Goal: Find specific page/section: Find specific page/section

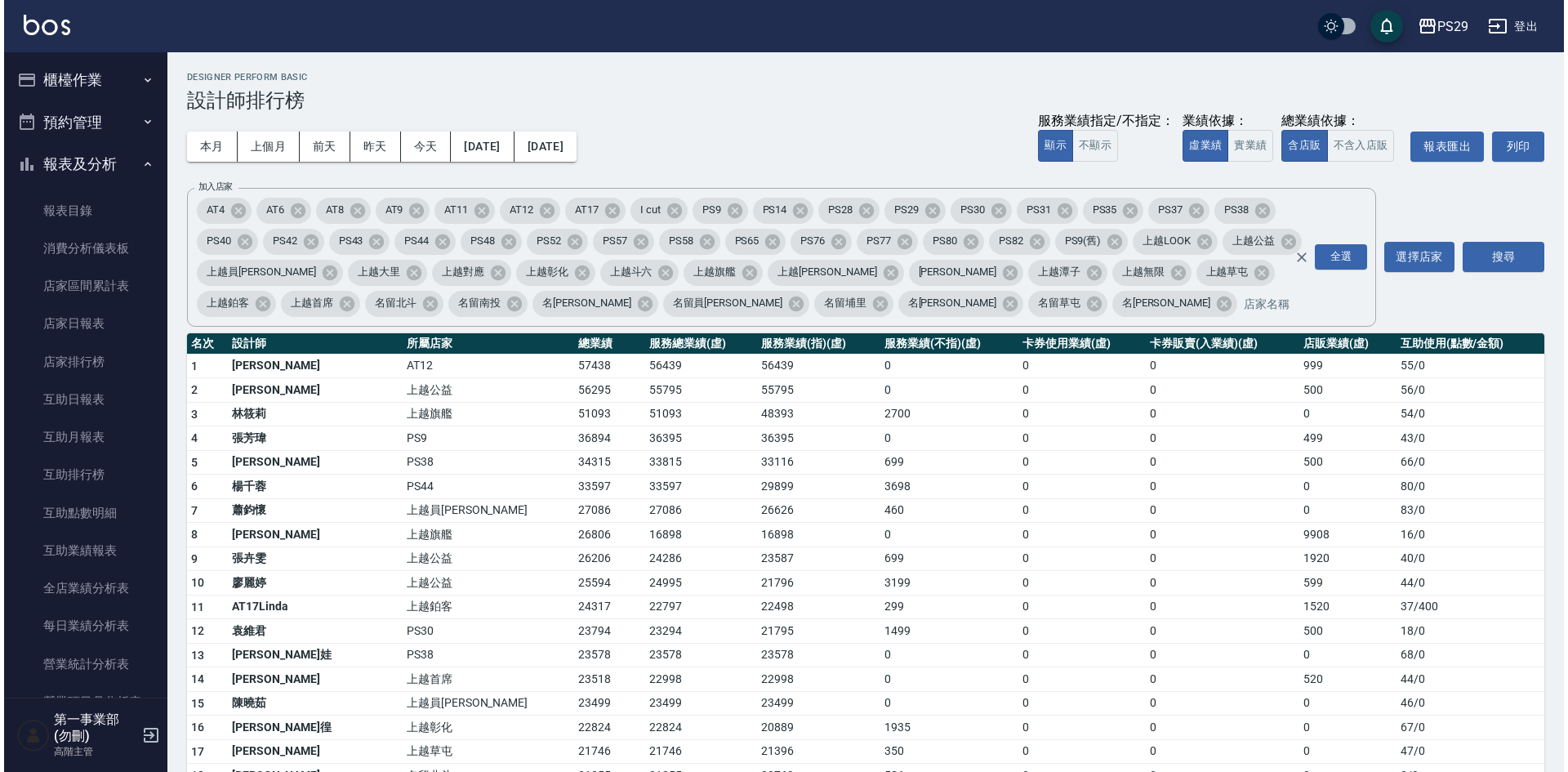
scroll to position [327, 0]
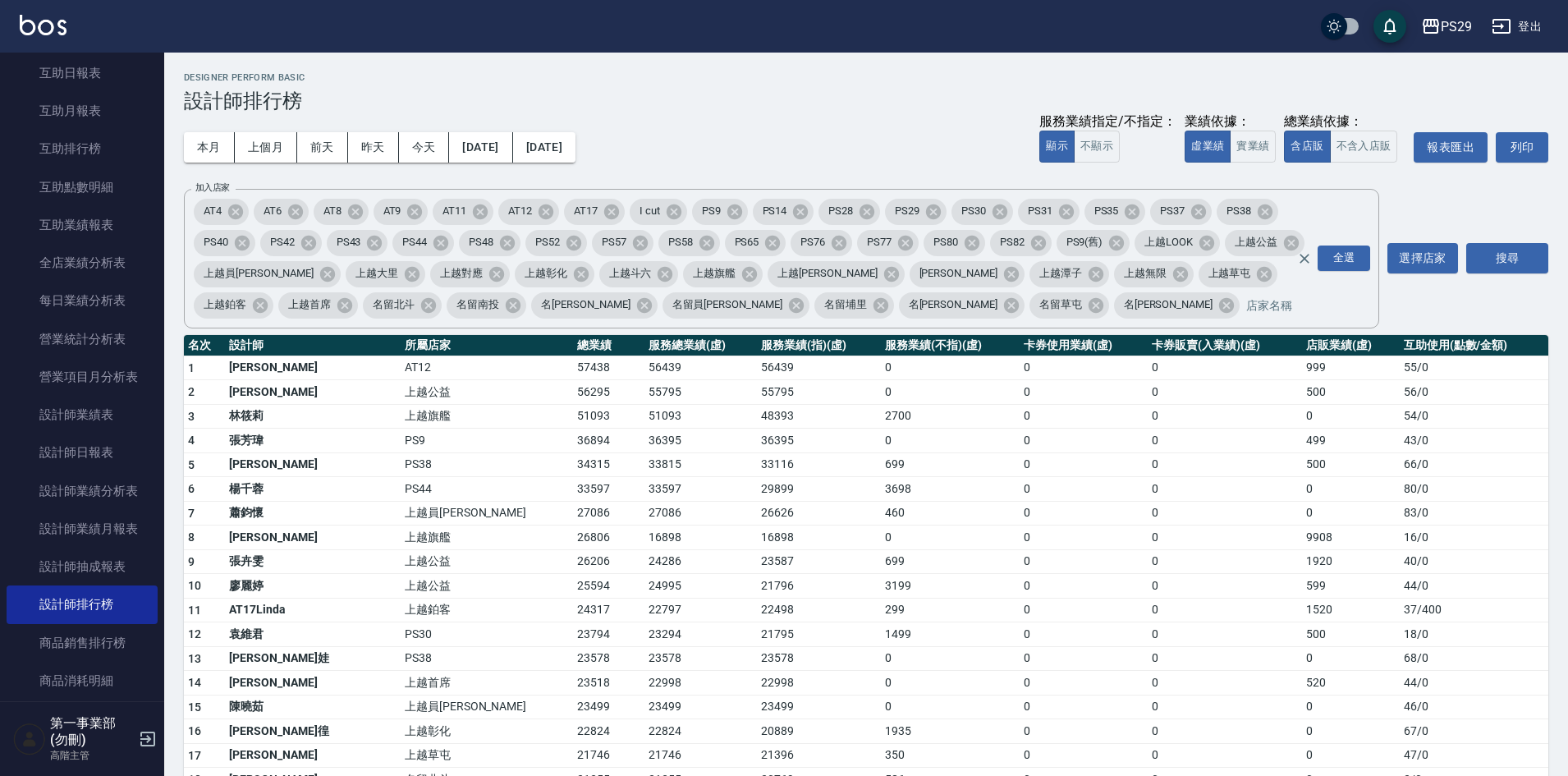
click at [799, 100] on h3 "設計師排行榜" at bounding box center [866, 101] width 1365 height 23
click at [1488, 17] on button "登出" at bounding box center [1517, 26] width 63 height 31
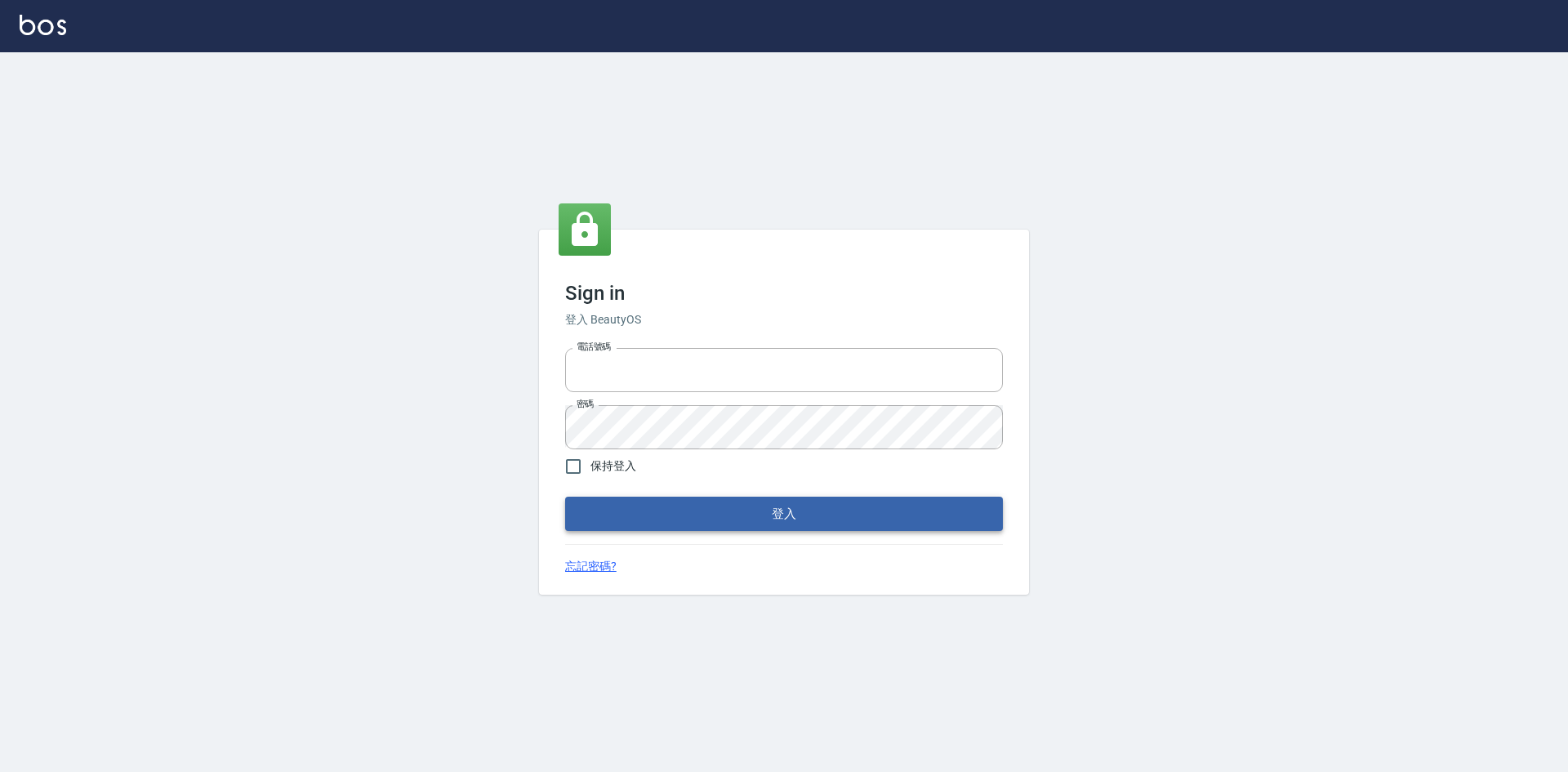
type input "0422211177"
click at [862, 507] on button "登入" at bounding box center [784, 514] width 438 height 34
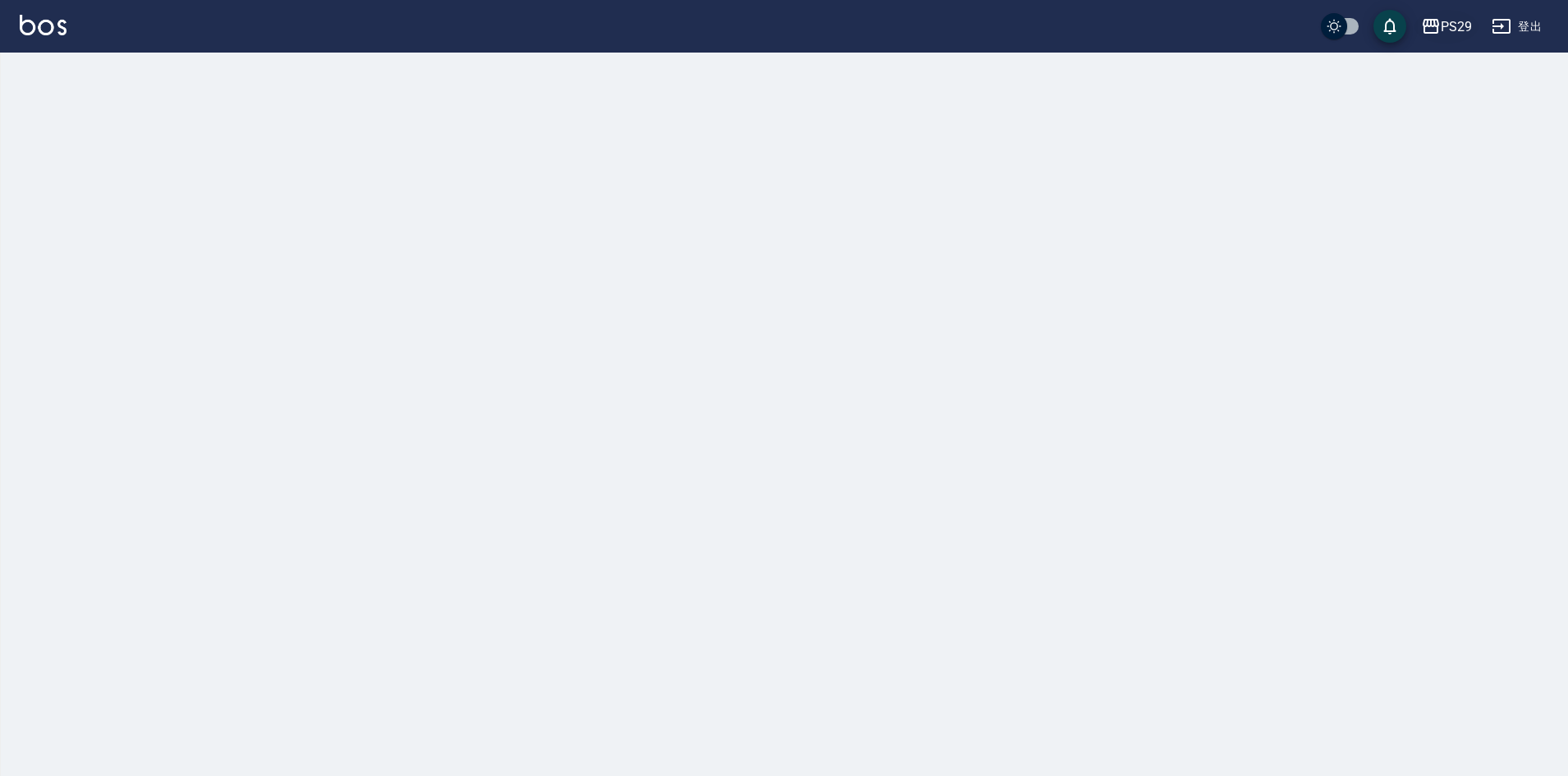
click at [1453, 35] on div "PS29" at bounding box center [1455, 27] width 31 height 21
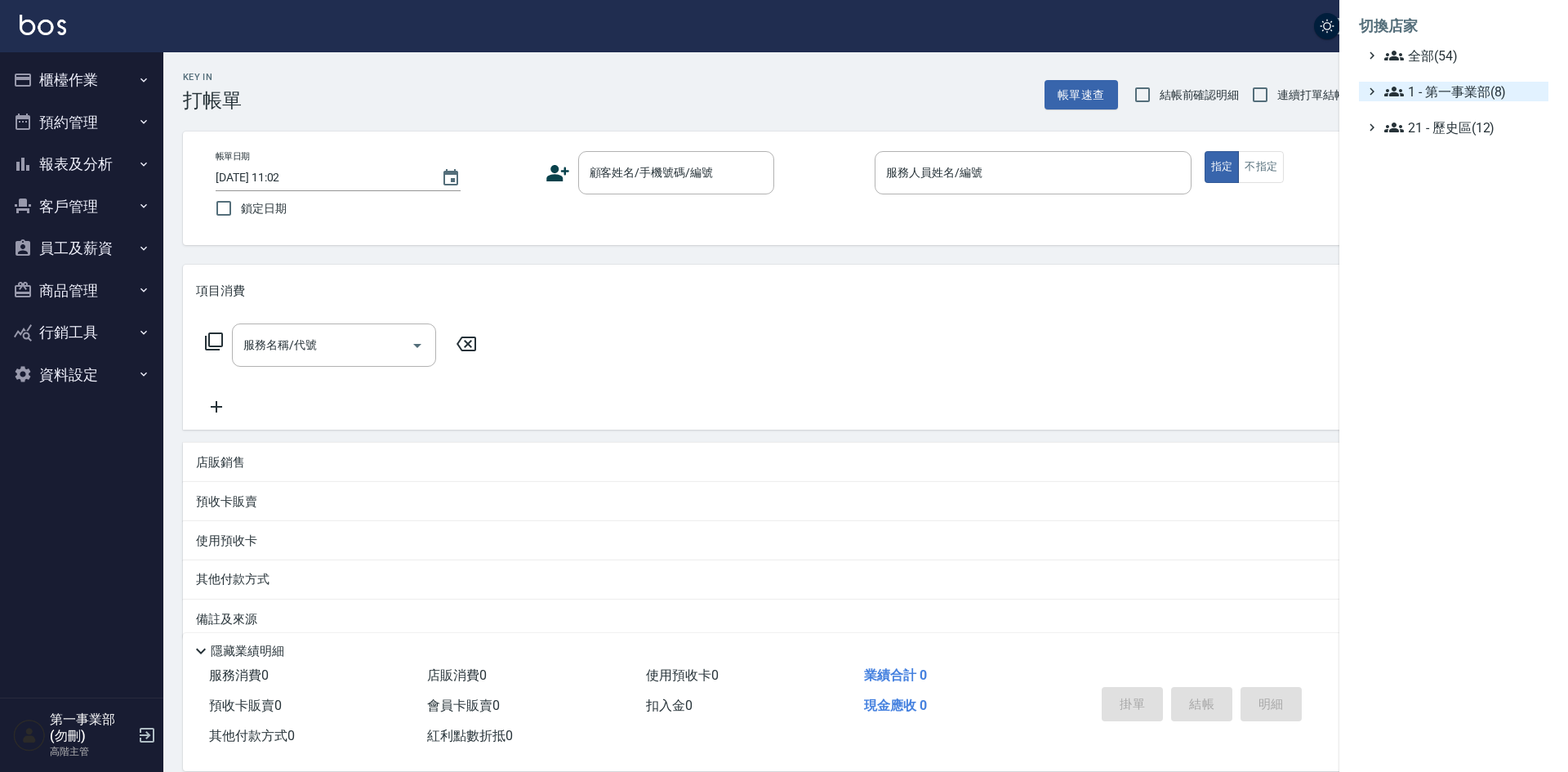
click at [1465, 85] on span "1 - 第一事業部(8)" at bounding box center [1464, 91] width 158 height 20
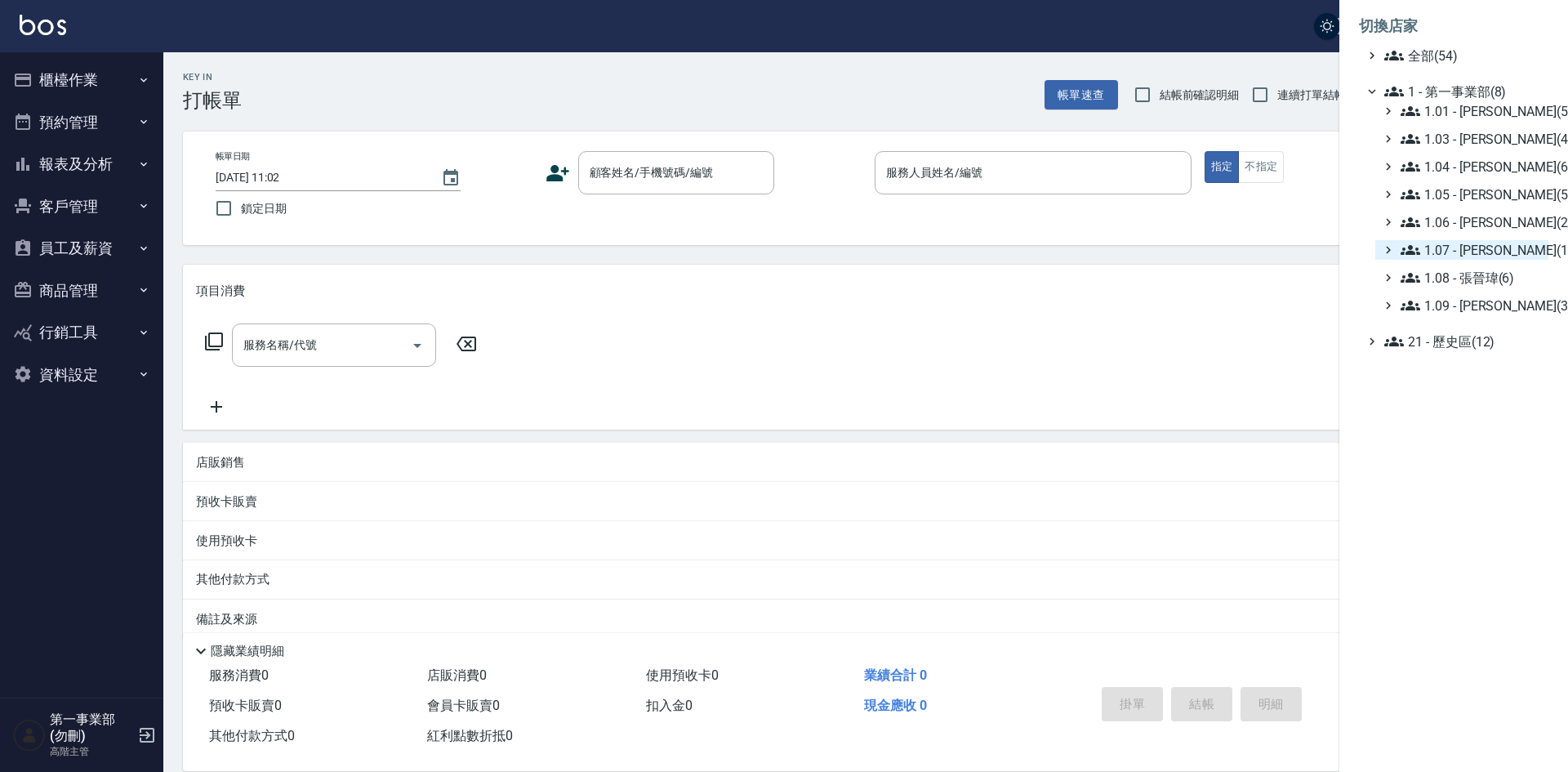
click at [1473, 251] on span "1.07 - 蔡佳均(11)" at bounding box center [1471, 250] width 141 height 20
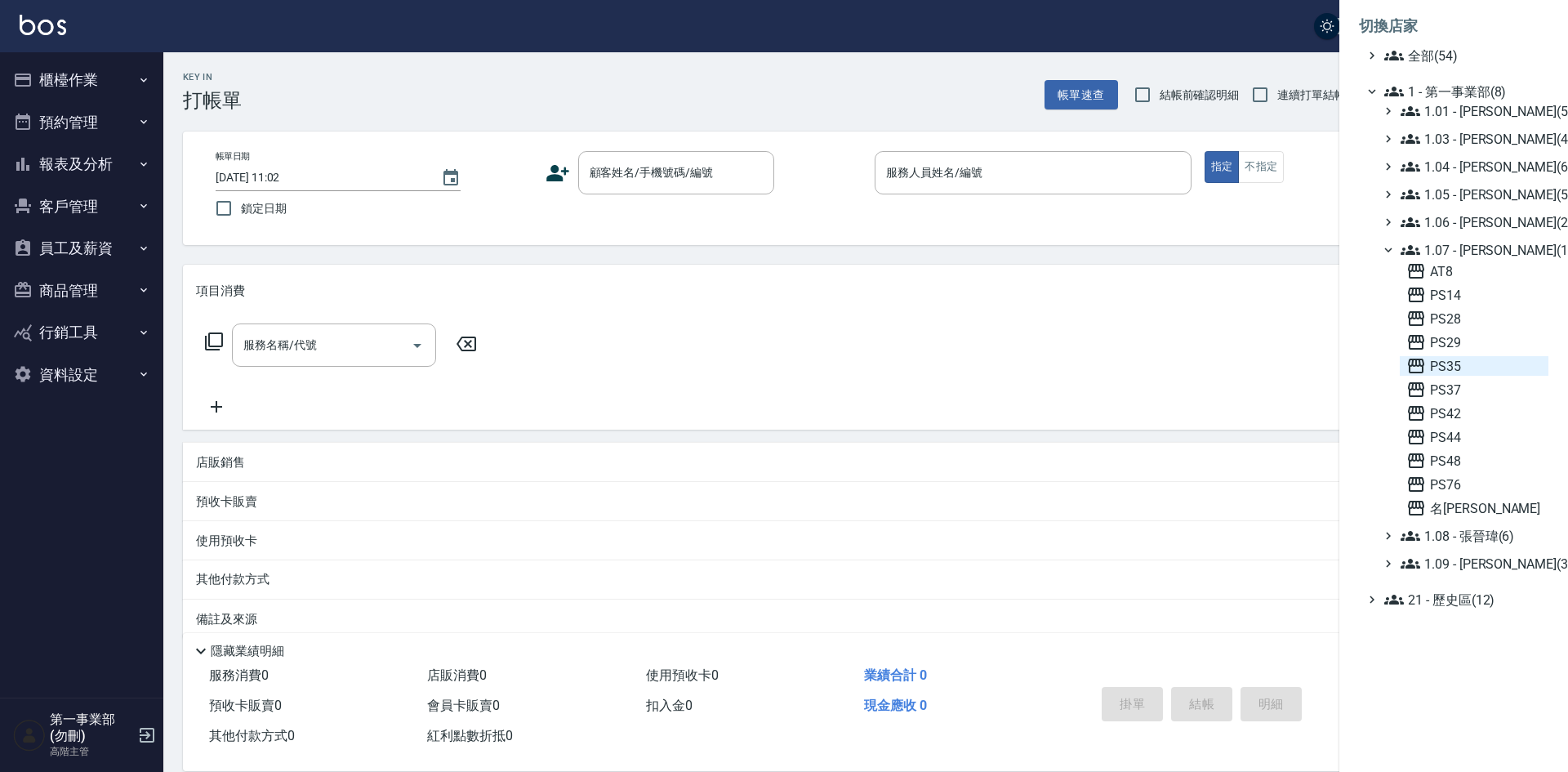
click at [1467, 371] on span "PS35" at bounding box center [1474, 365] width 136 height 20
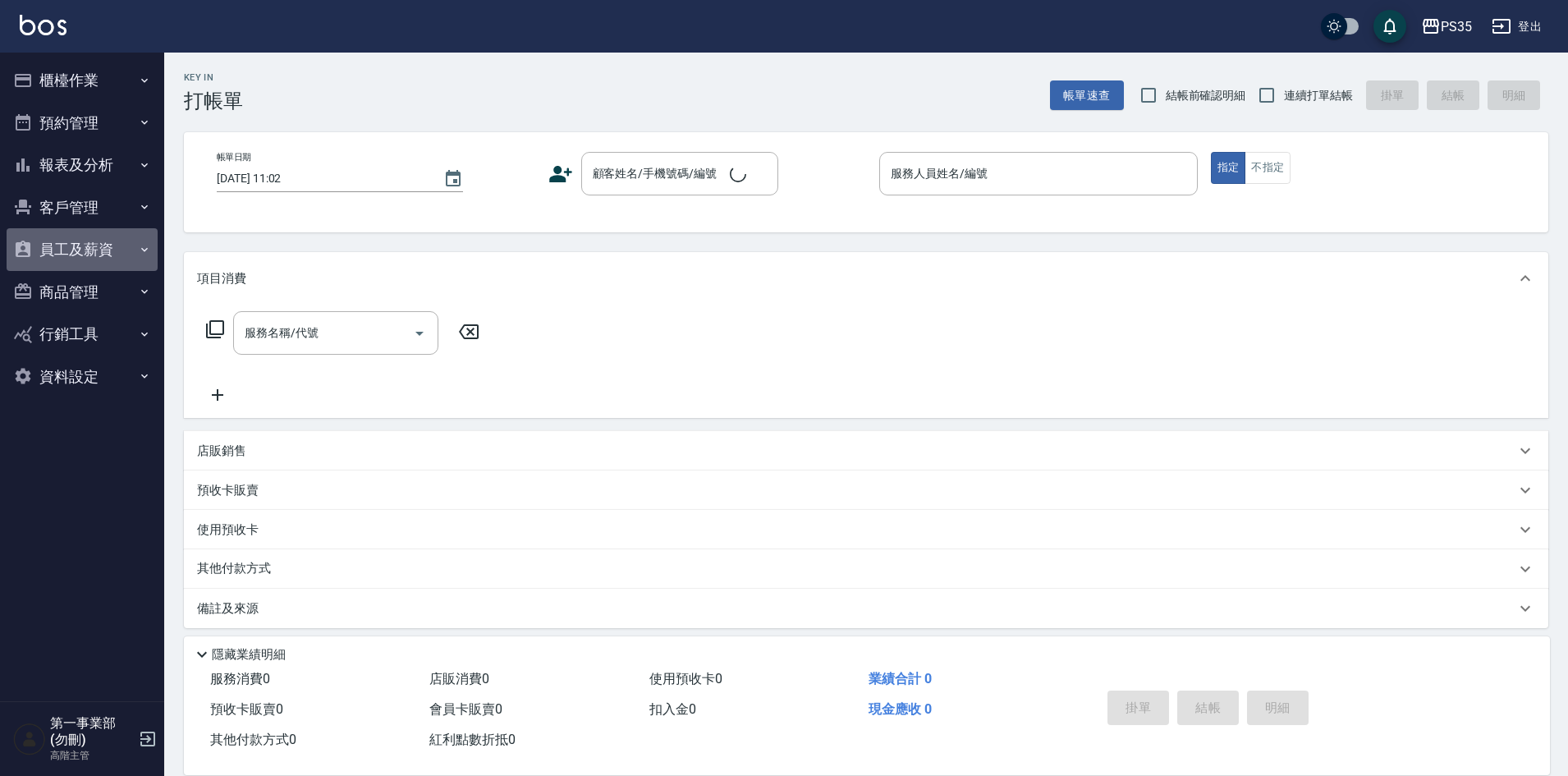
click at [83, 262] on button "員工及薪資" at bounding box center [82, 249] width 151 height 43
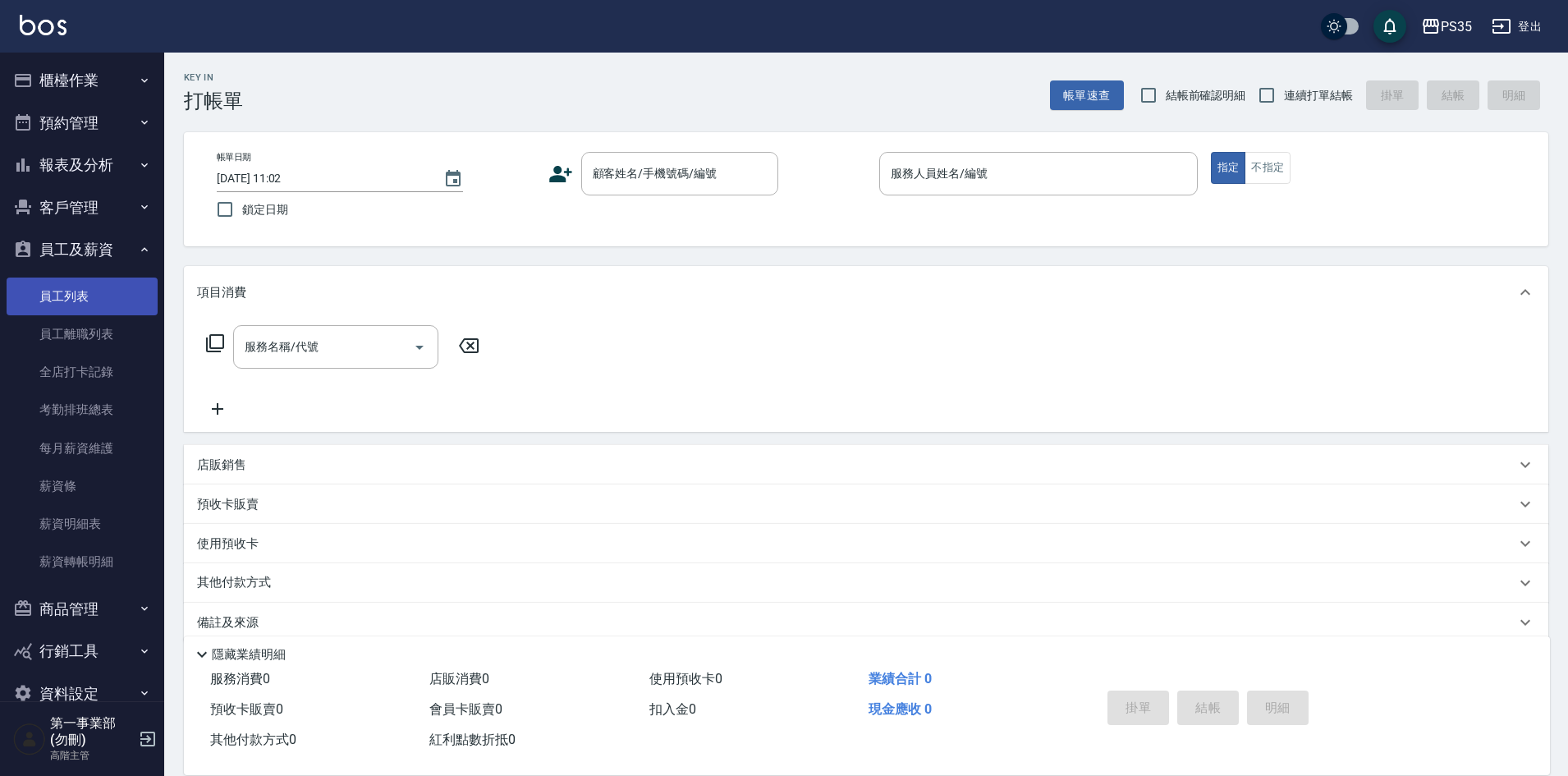
click at [86, 303] on link "員工列表" at bounding box center [82, 296] width 151 height 37
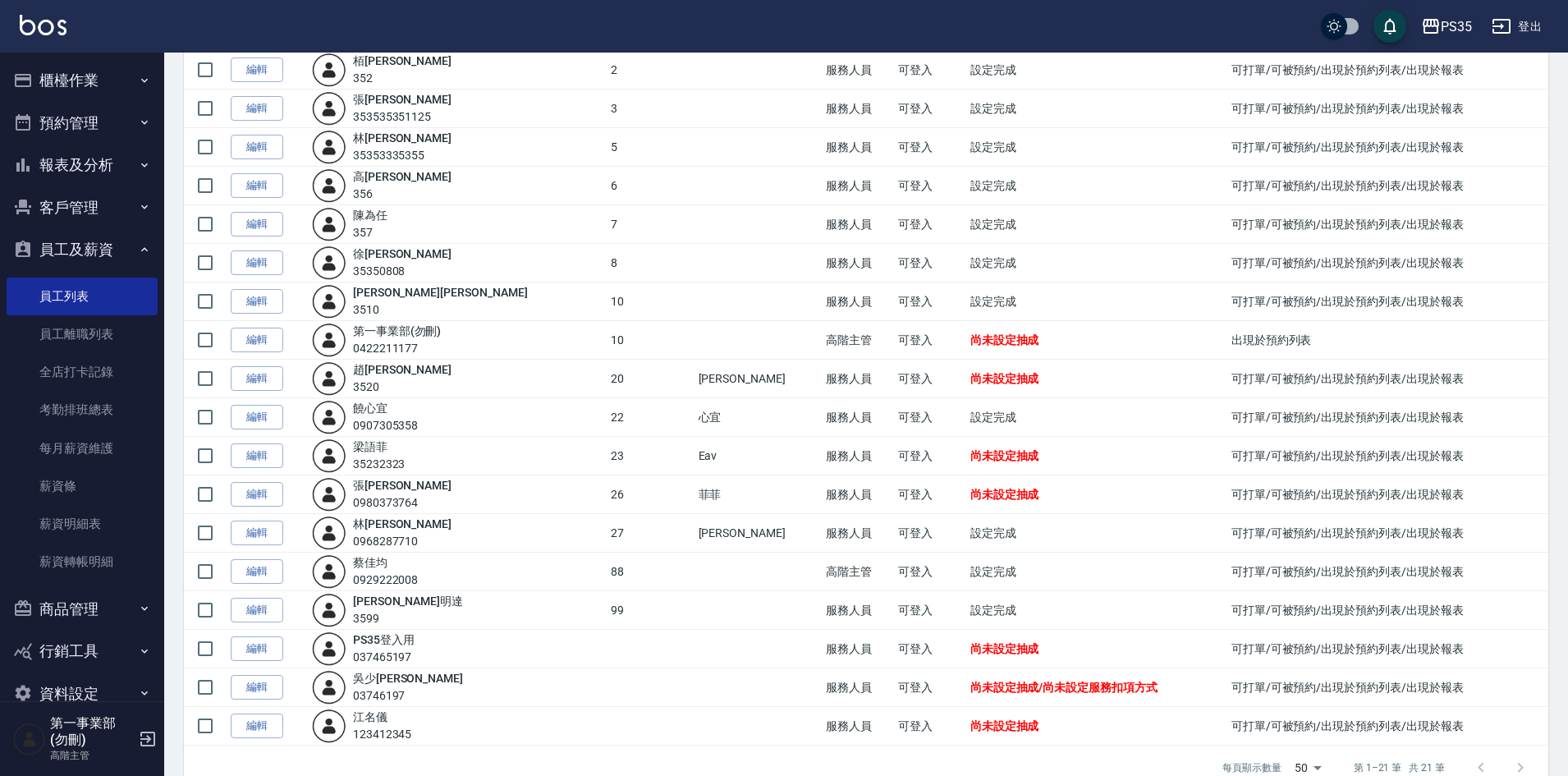
scroll to position [328, 0]
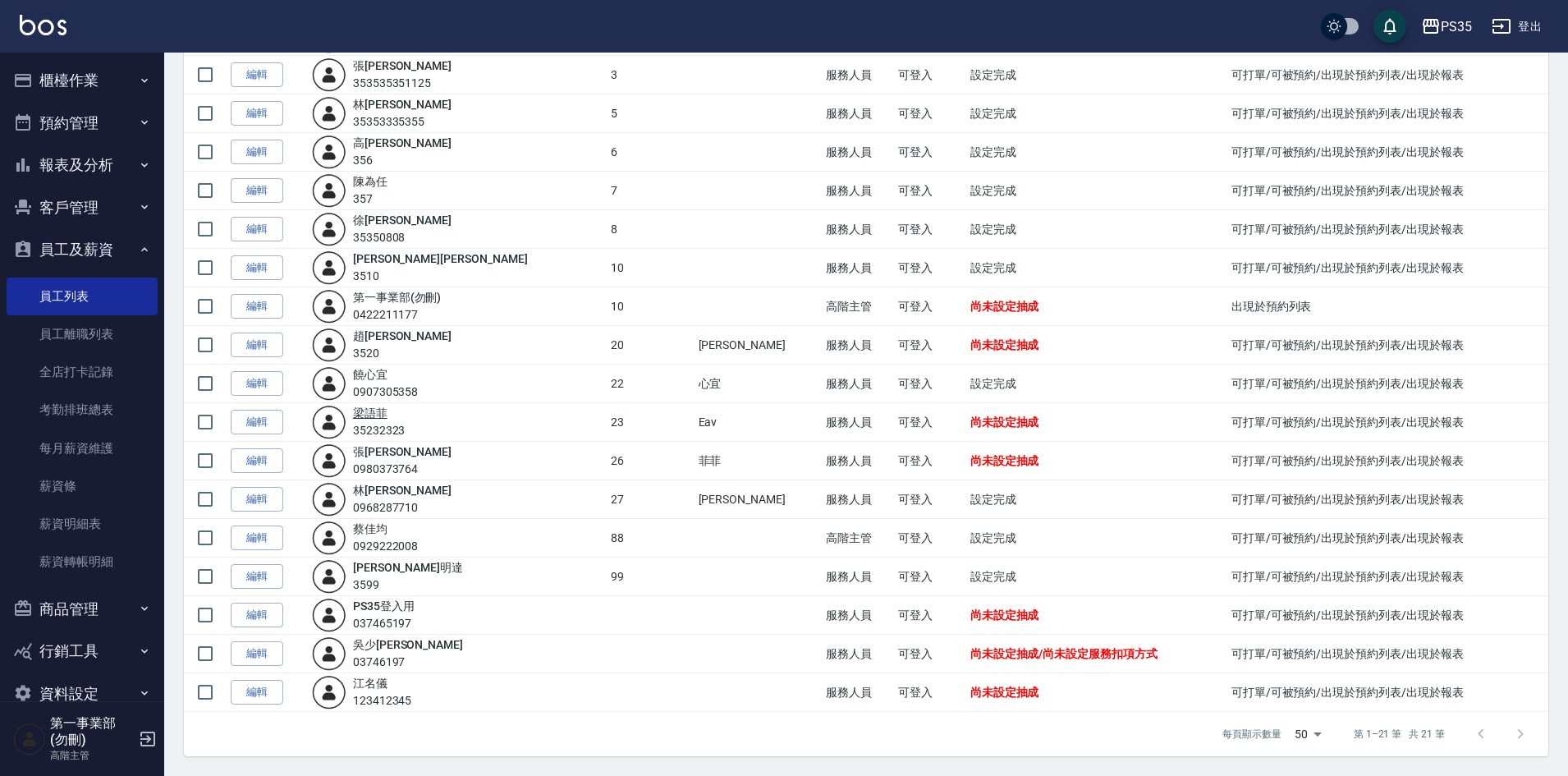
click at [387, 416] on link "梁 語菲" at bounding box center [370, 413] width 35 height 13
